Goal: Navigation & Orientation: Find specific page/section

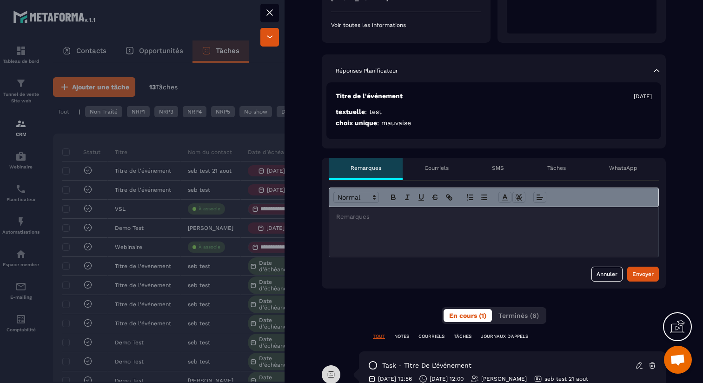
scroll to position [169, 0]
click at [442, 165] on p "Courriels" at bounding box center [436, 167] width 24 height 7
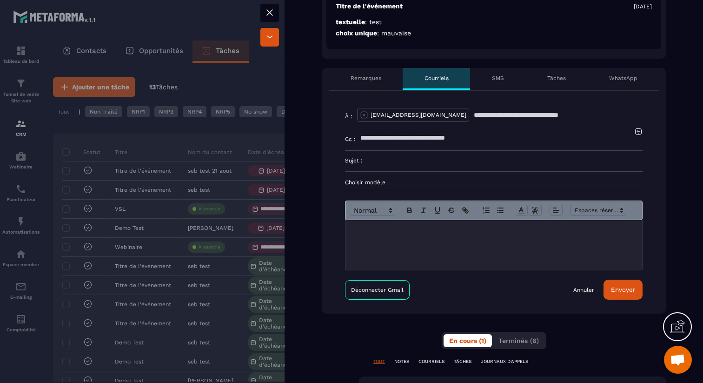
scroll to position [260, 0]
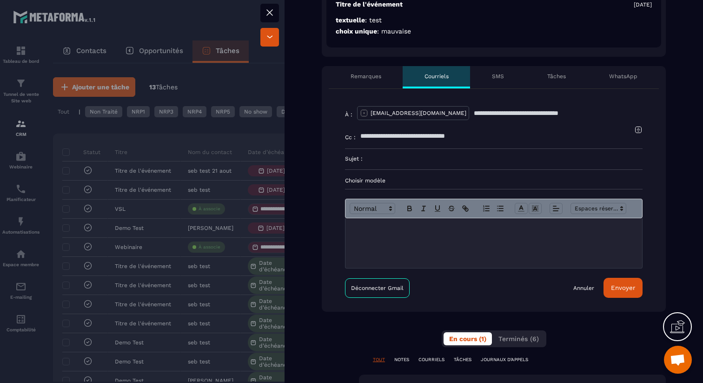
click at [421, 237] on div at bounding box center [493, 243] width 297 height 50
click at [272, 13] on icon at bounding box center [269, 12] width 11 height 11
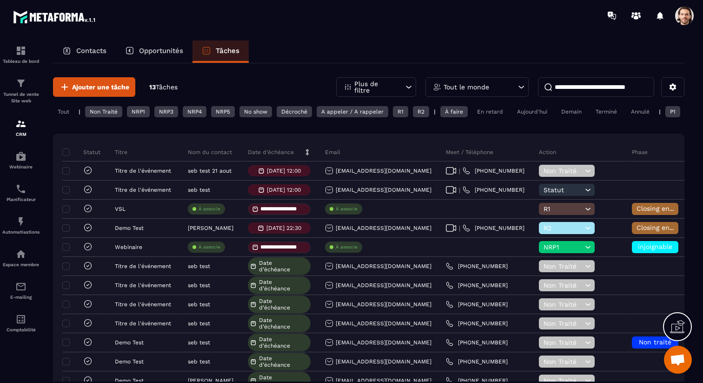
click at [680, 26] on div at bounding box center [406, 15] width 594 height 31
click at [687, 13] on span at bounding box center [684, 16] width 19 height 19
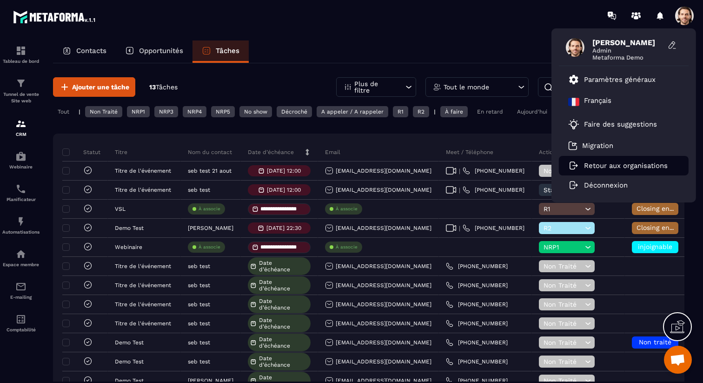
click at [624, 167] on p "Retour aux organisations" at bounding box center [626, 165] width 84 height 8
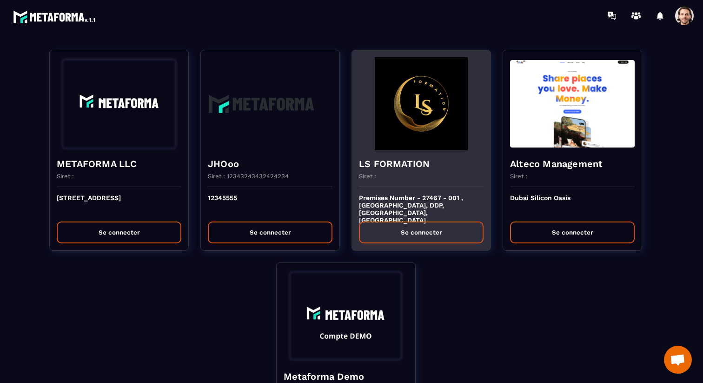
click at [440, 173] on div "Siret :" at bounding box center [421, 179] width 125 height 14
